Goal: Transaction & Acquisition: Purchase product/service

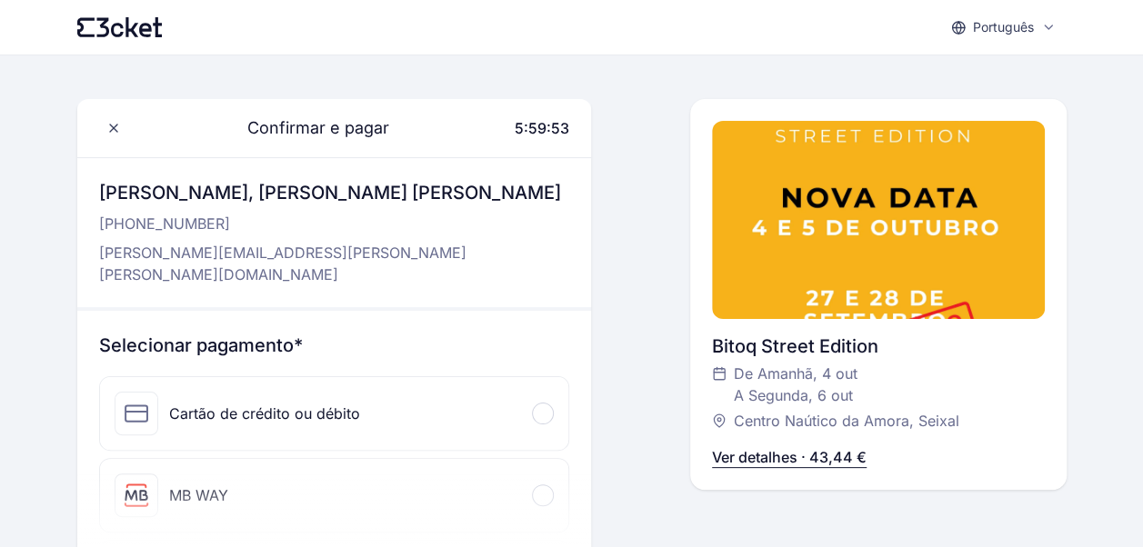
click at [245, 460] on div "MB WAY" at bounding box center [334, 495] width 469 height 73
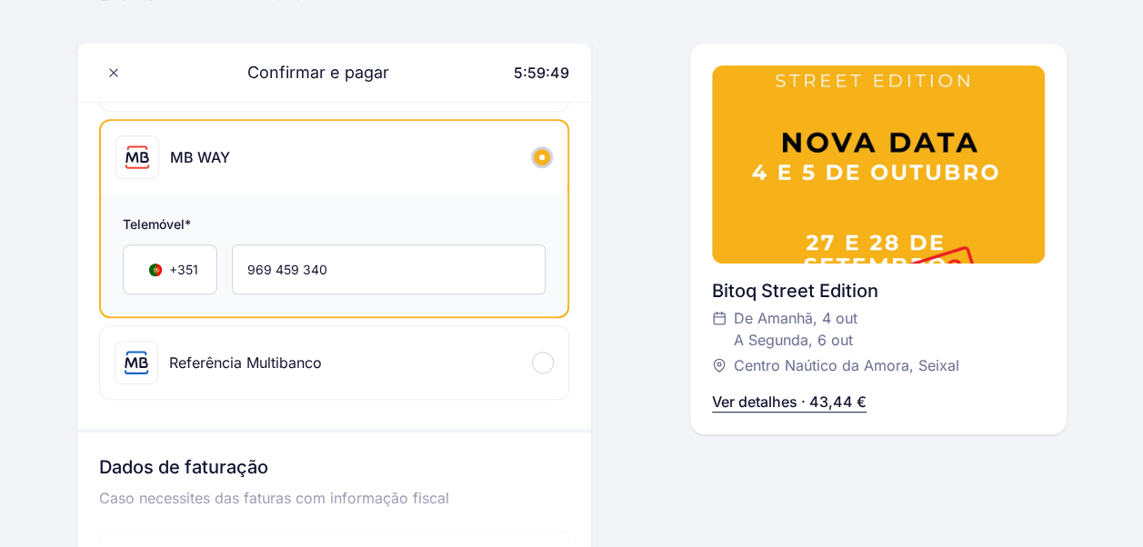
scroll to position [455, 0]
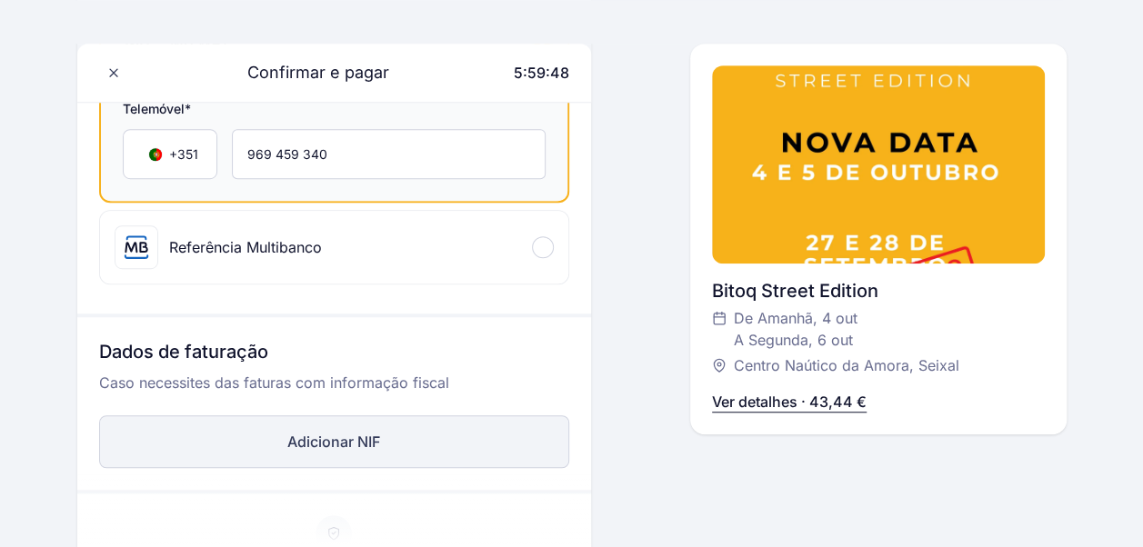
click at [174, 416] on button "Adicionar NIF" at bounding box center [334, 442] width 471 height 53
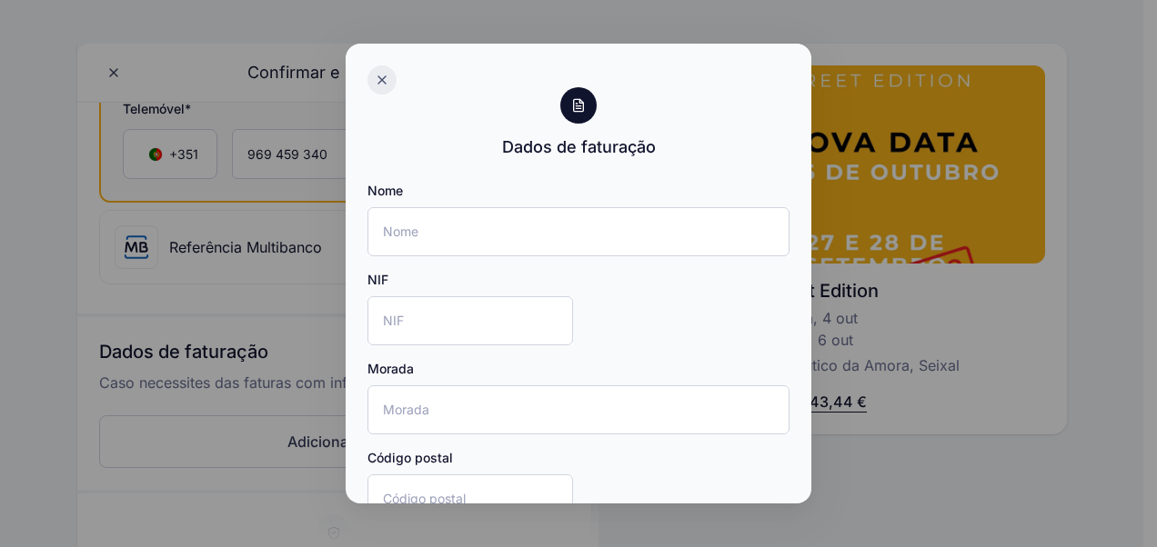
click at [386, 77] on icon at bounding box center [382, 80] width 15 height 15
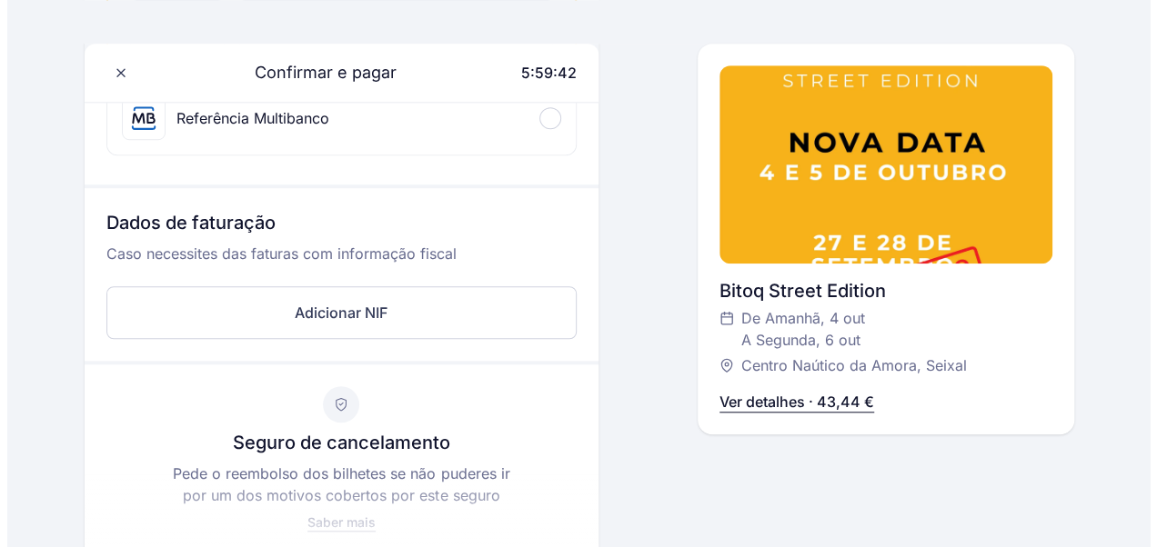
scroll to position [546, 0]
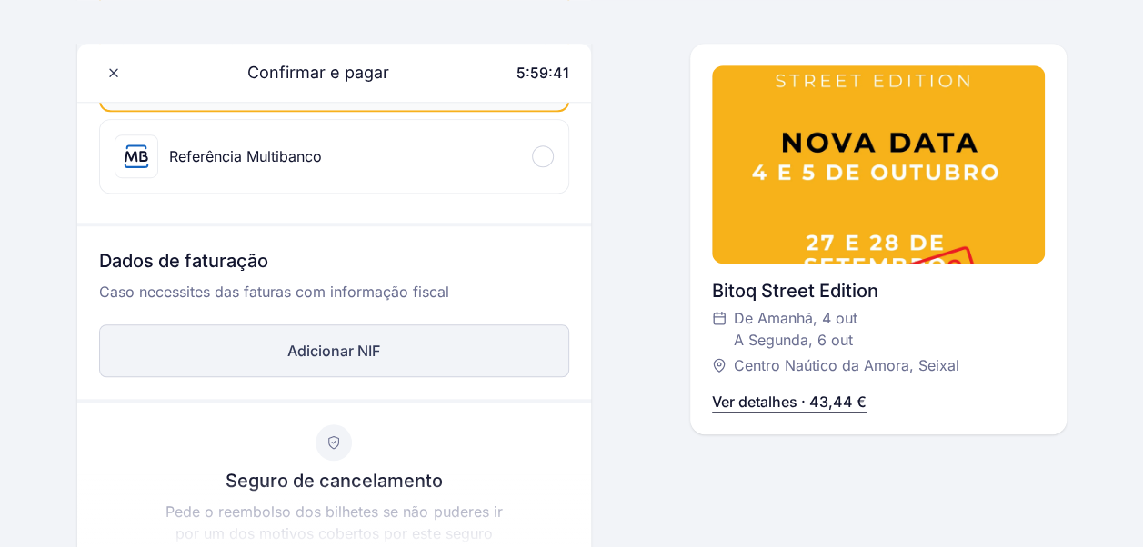
click at [220, 325] on button "Adicionar NIF" at bounding box center [334, 351] width 471 height 53
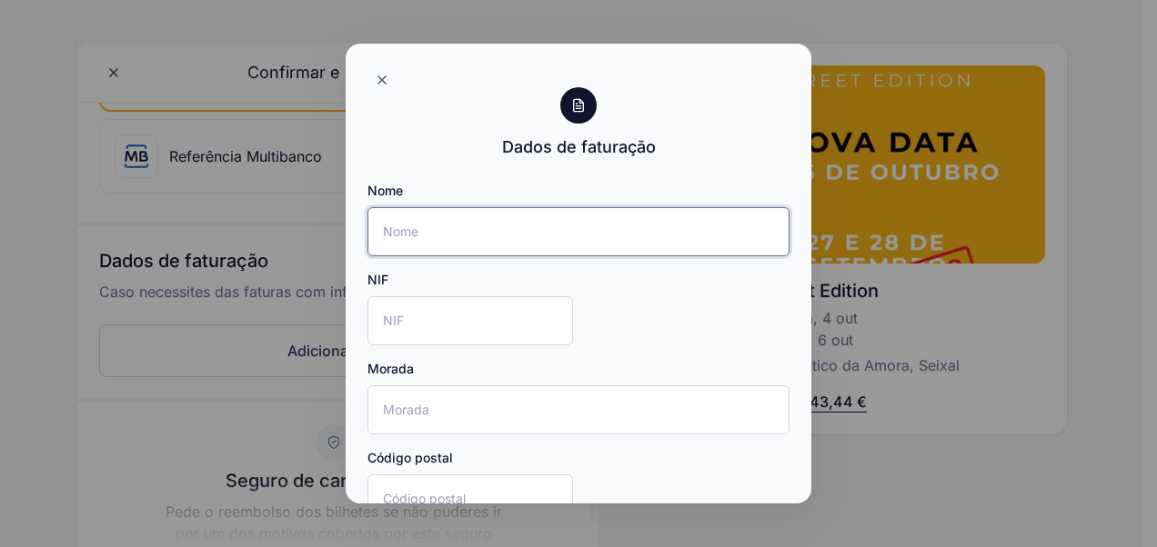
click at [393, 218] on input "Nome" at bounding box center [578, 231] width 422 height 49
type input "[PERSON_NAME]"
type input "[STREET_ADDRESS]"
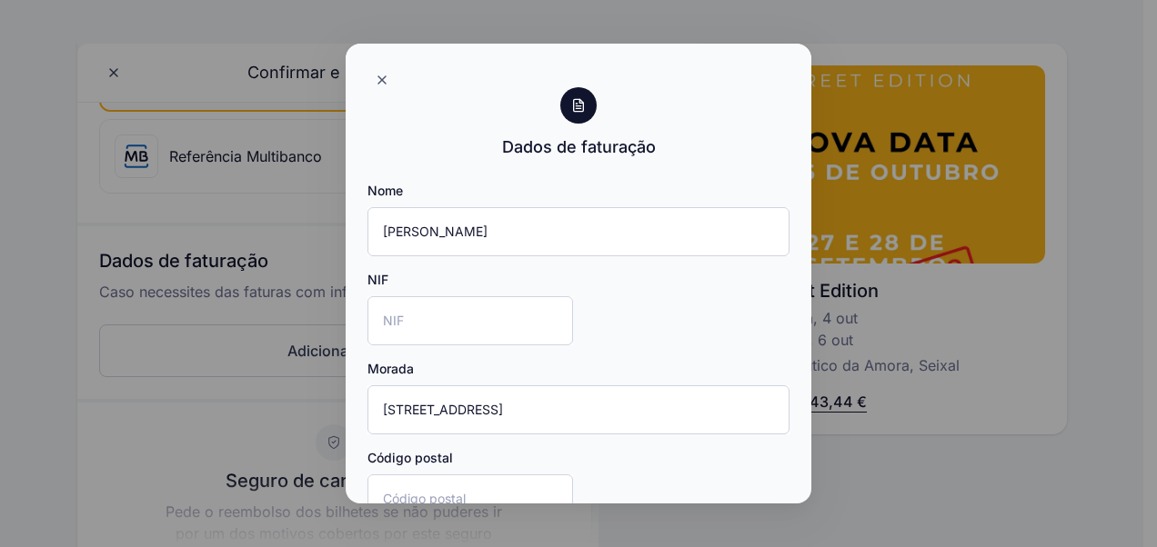
type input "[GEOGRAPHIC_DATA]"
click at [426, 322] on input "NIF" at bounding box center [469, 320] width 205 height 49
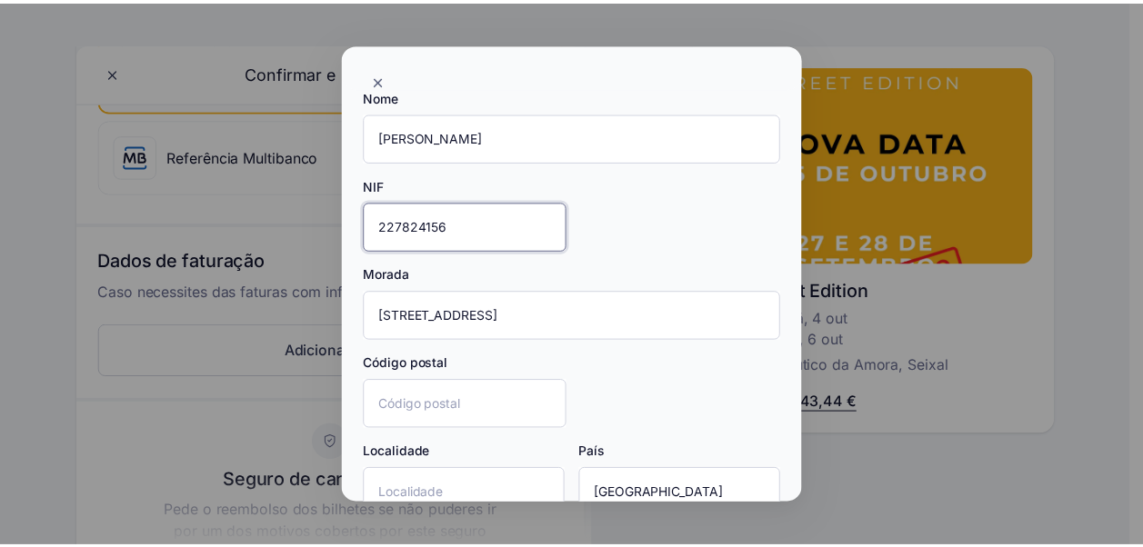
scroll to position [204, 0]
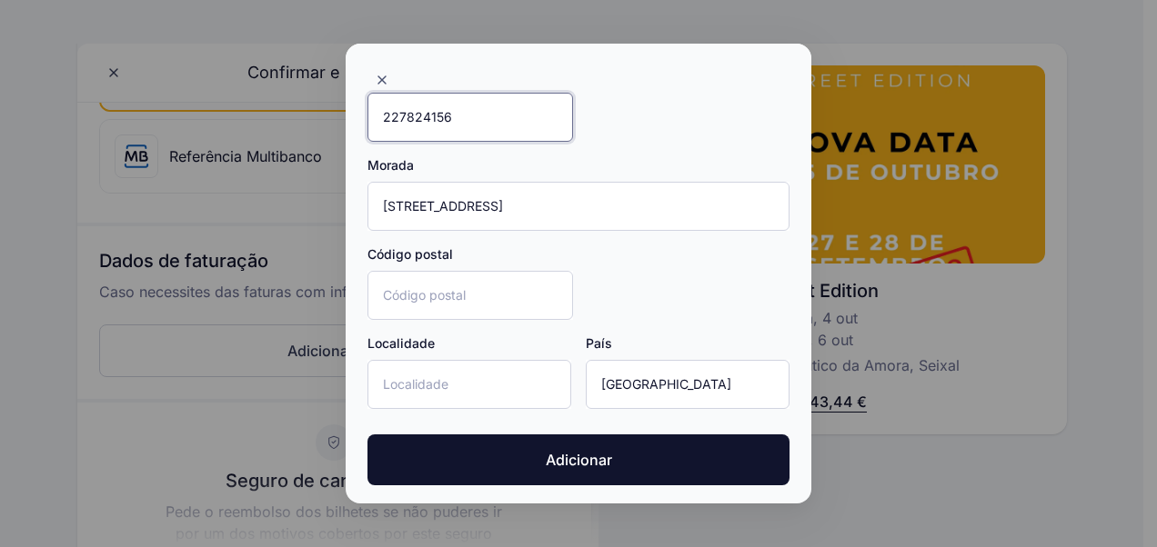
type input "227824156"
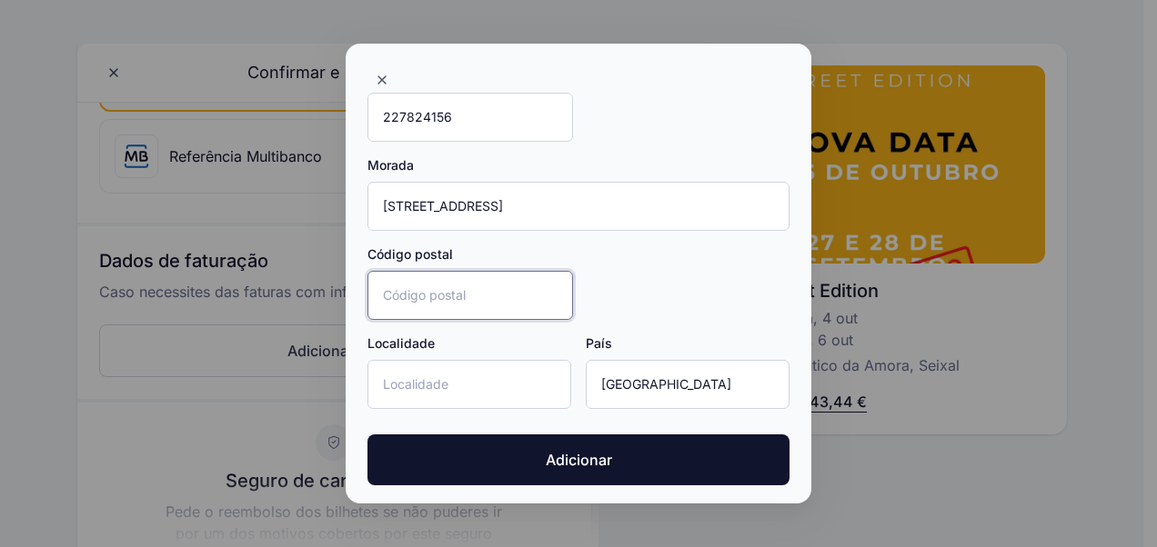
click at [532, 280] on input "Código postal" at bounding box center [469, 295] width 205 height 49
type input "2845-546"
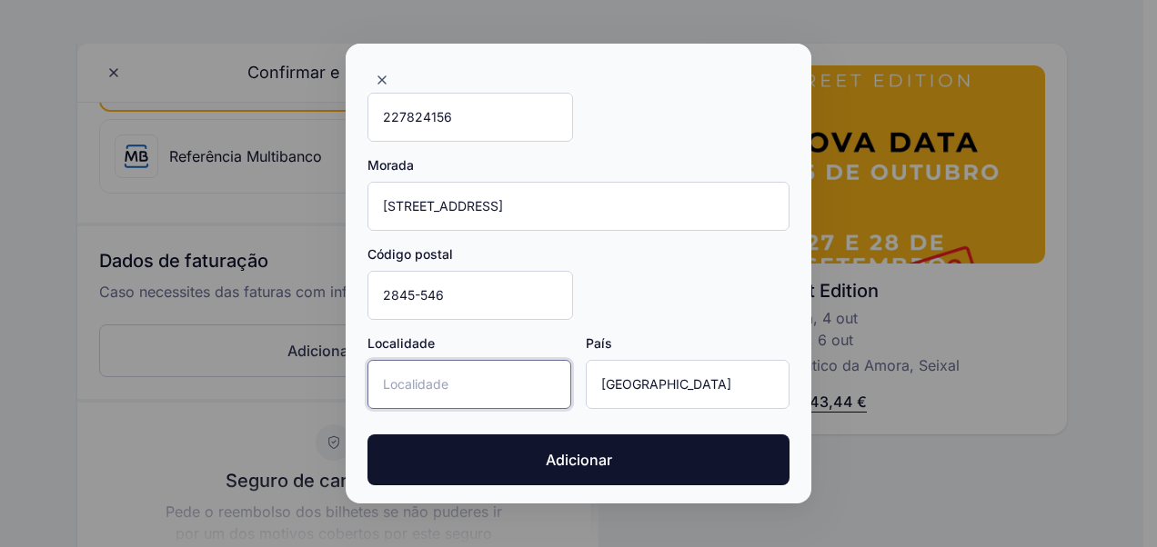
click at [481, 378] on input "Localidade" at bounding box center [469, 384] width 204 height 49
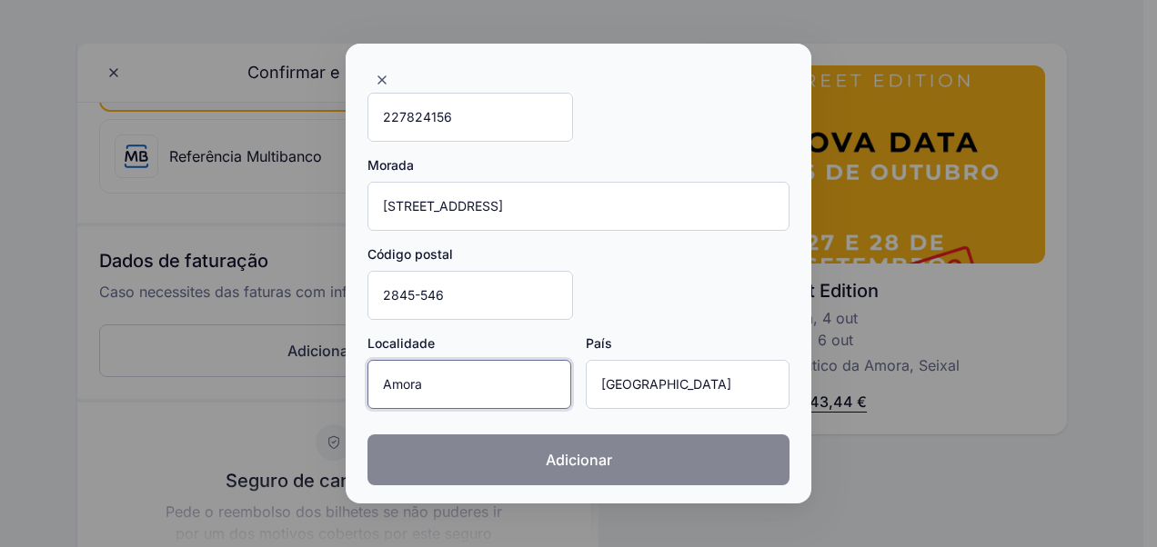
type input "Amora"
click at [498, 443] on button "Adicionar" at bounding box center [578, 460] width 422 height 51
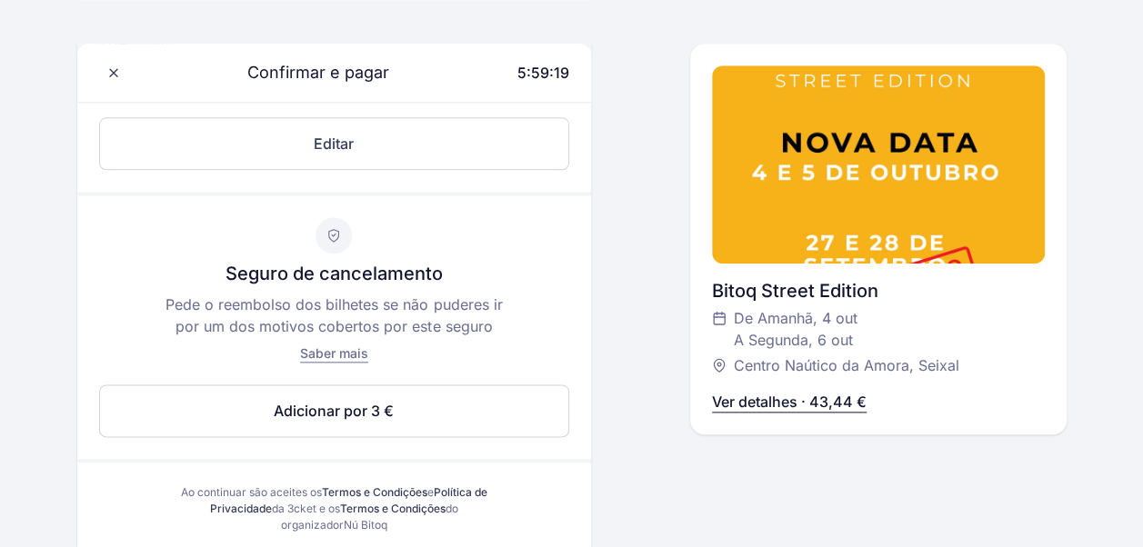
scroll to position [1091, 0]
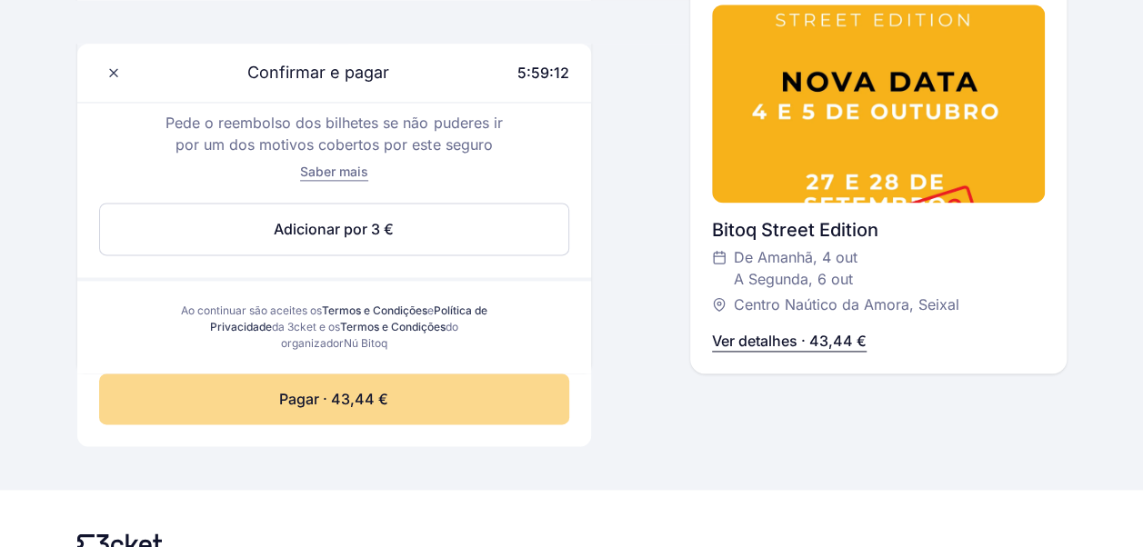
click at [403, 374] on button "Pagar · 43,44 €" at bounding box center [334, 399] width 471 height 51
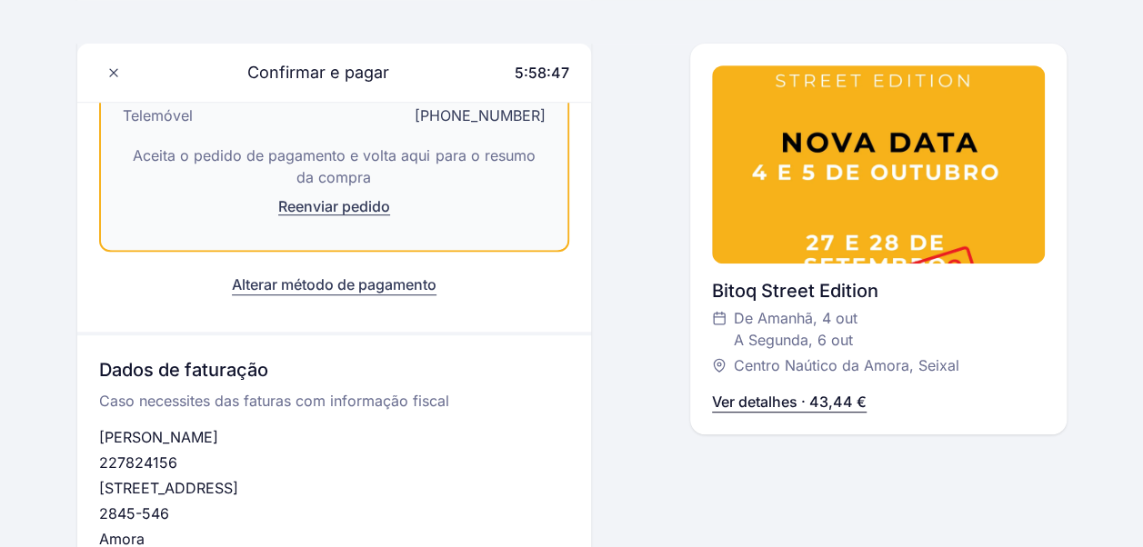
scroll to position [641, 0]
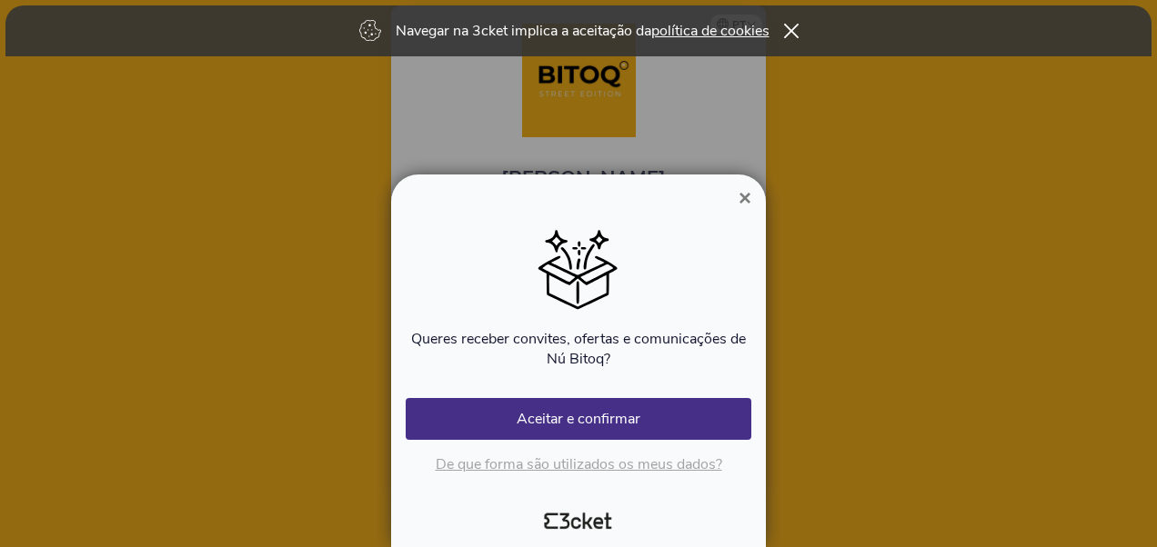
click at [749, 191] on span "×" at bounding box center [744, 197] width 13 height 25
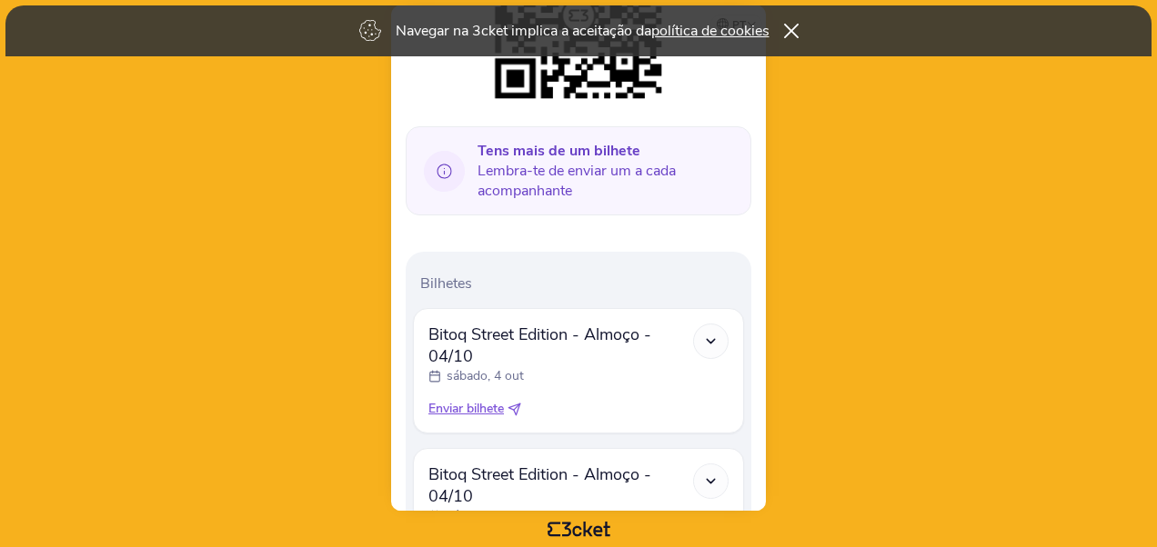
scroll to position [365, 0]
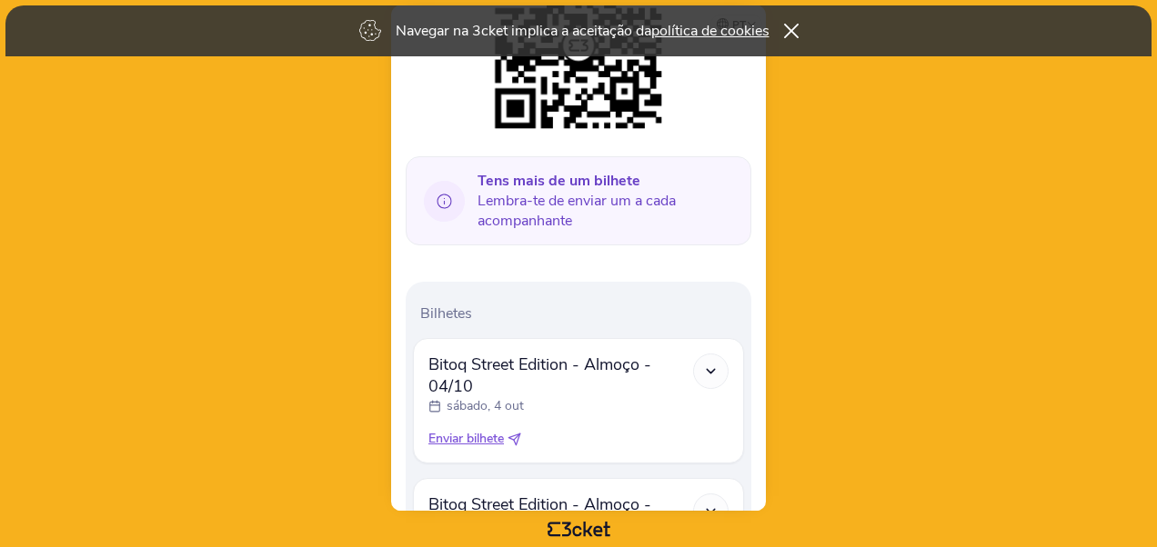
click at [516, 434] on icon at bounding box center [517, 437] width 6 height 6
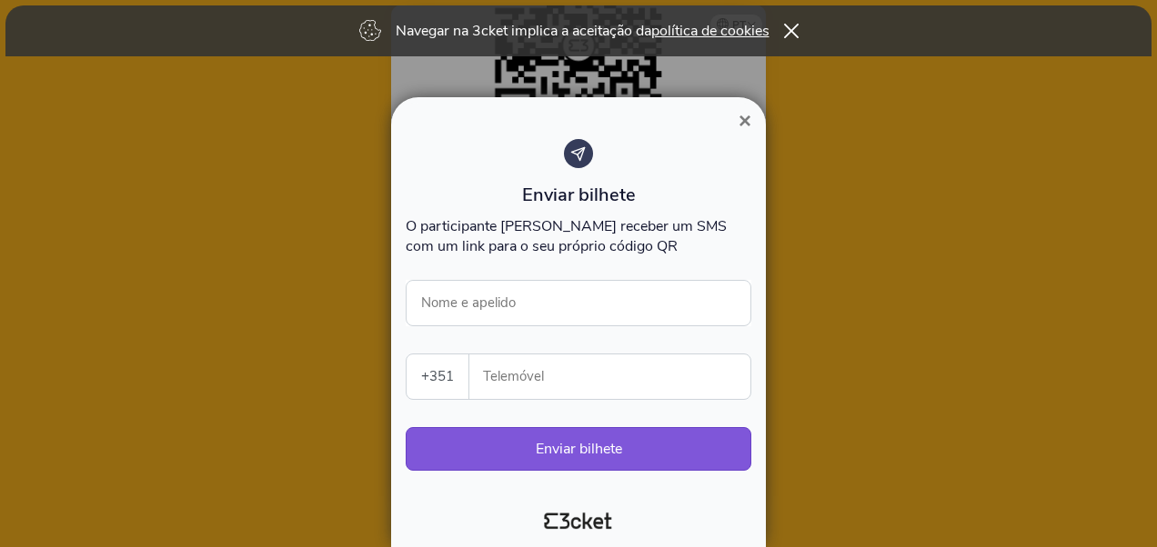
click at [746, 121] on span "×" at bounding box center [744, 120] width 13 height 25
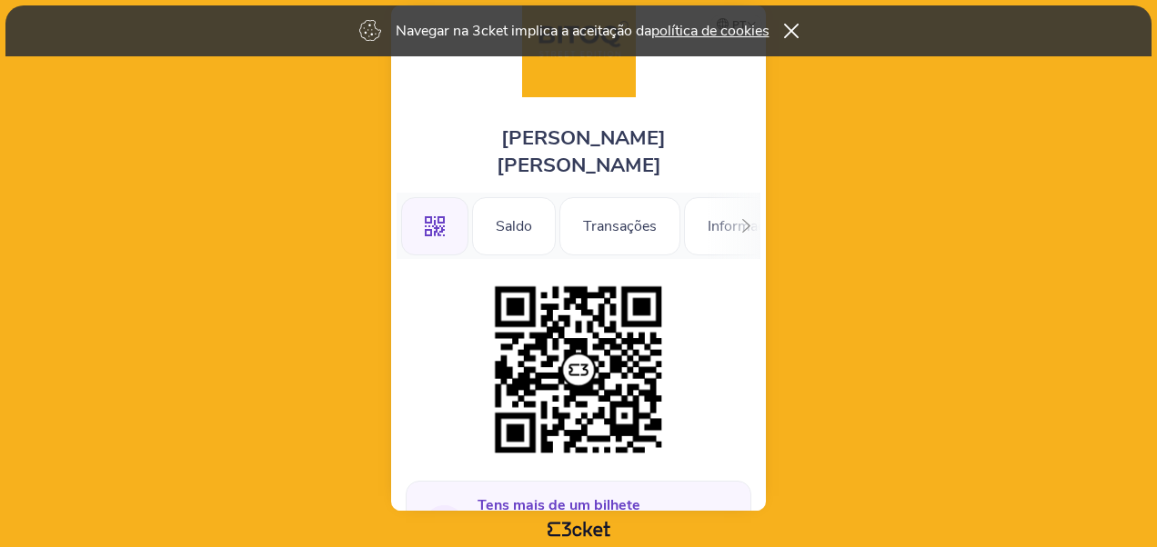
scroll to position [92, 0]
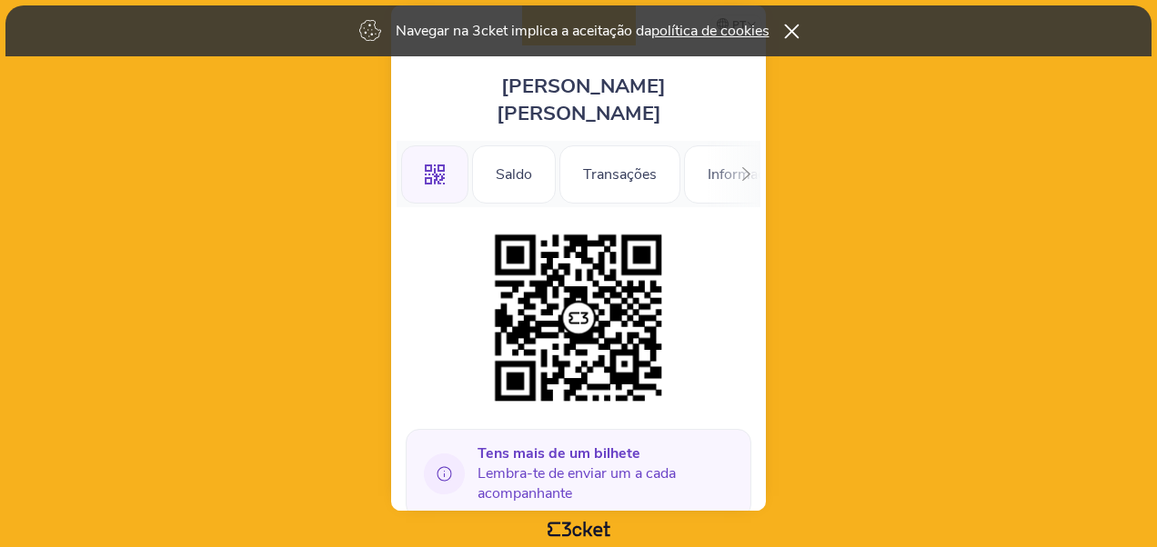
click at [795, 24] on icon at bounding box center [790, 31] width 15 height 15
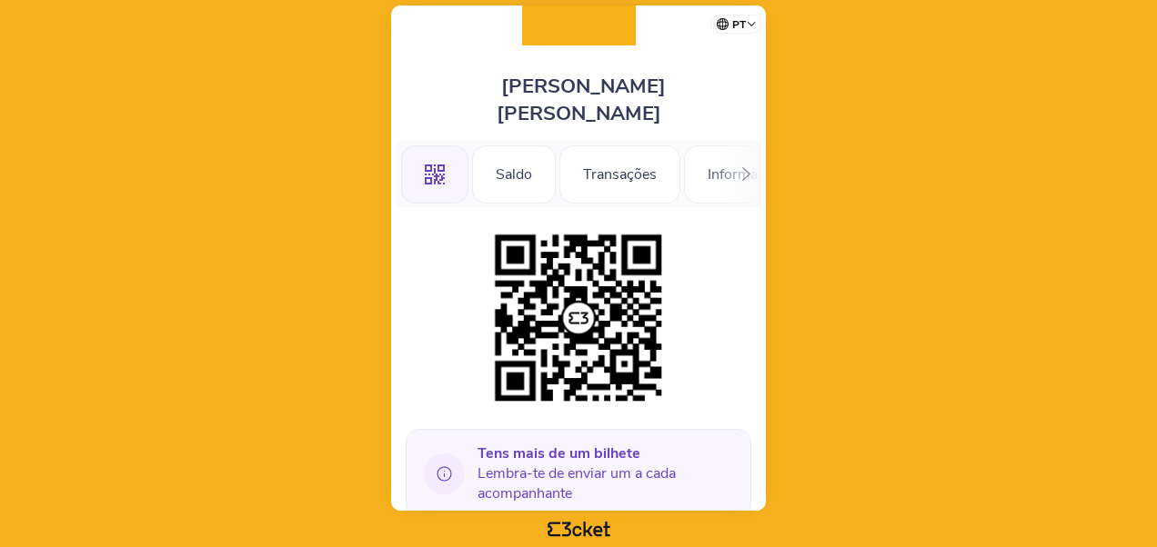
click at [274, 91] on body "pt Português (Portugal) English Español Catalan Français Cristina Andrade Marqu…" at bounding box center [578, 273] width 1142 height 533
